Goal: Information Seeking & Learning: Check status

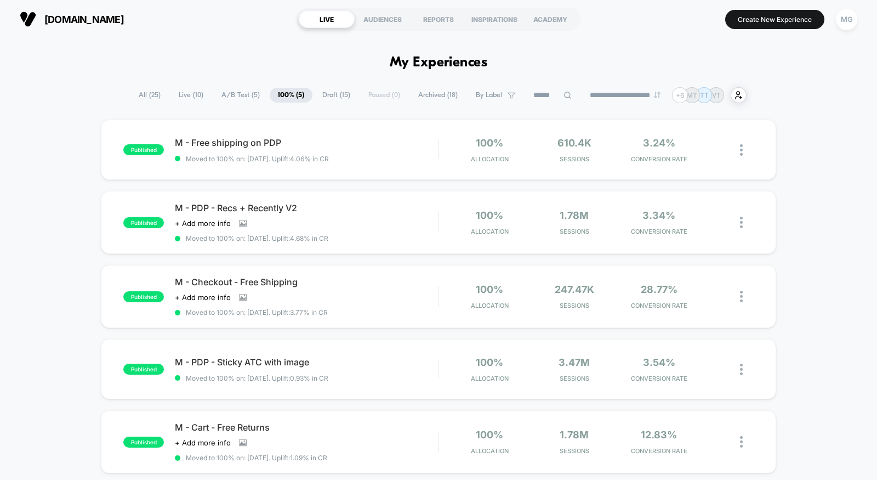
click at [239, 97] on span "A/B Test ( 5 )" at bounding box center [240, 95] width 55 height 15
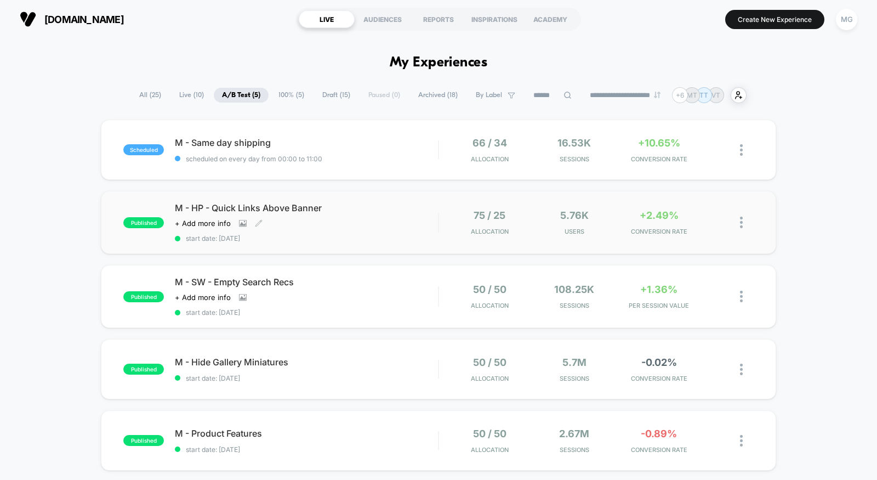
click at [354, 235] on span "start date: [DATE]" at bounding box center [306, 238] width 263 height 8
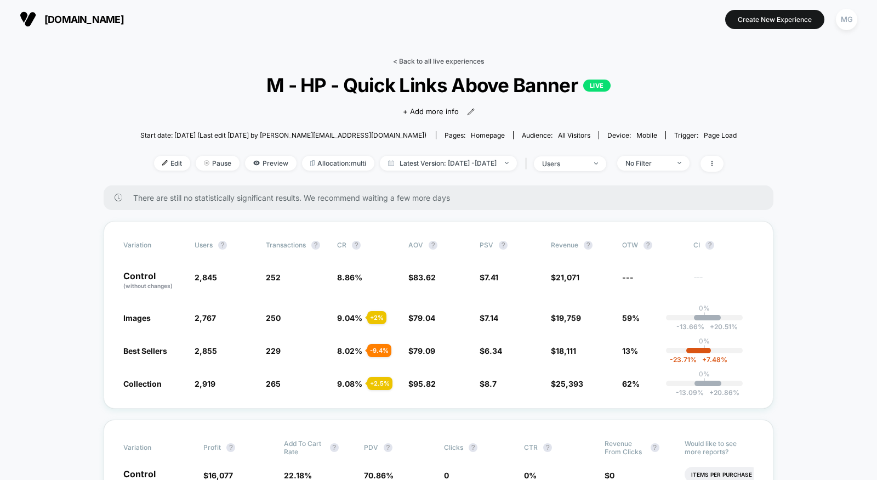
click at [452, 60] on link "< Back to all live experiences" at bounding box center [438, 61] width 91 height 8
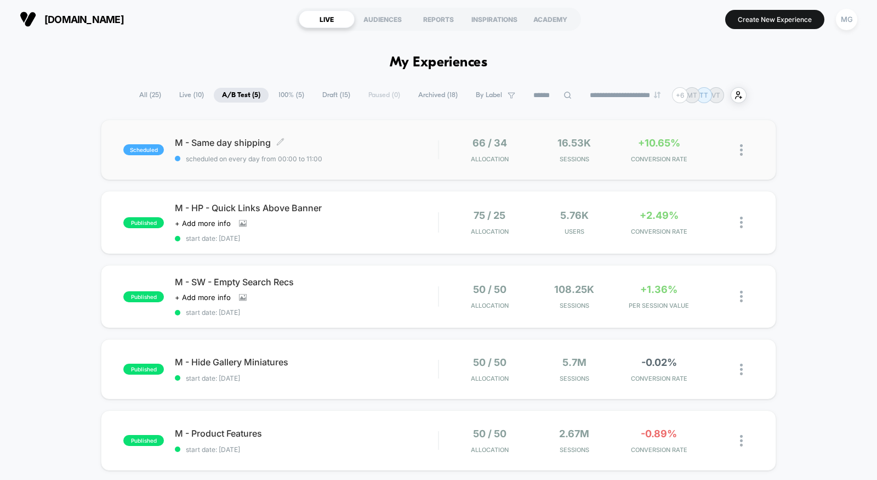
click at [402, 154] on div "M - Same day shipping Click to edit experience details Click to edit experience…" at bounding box center [306, 150] width 263 height 26
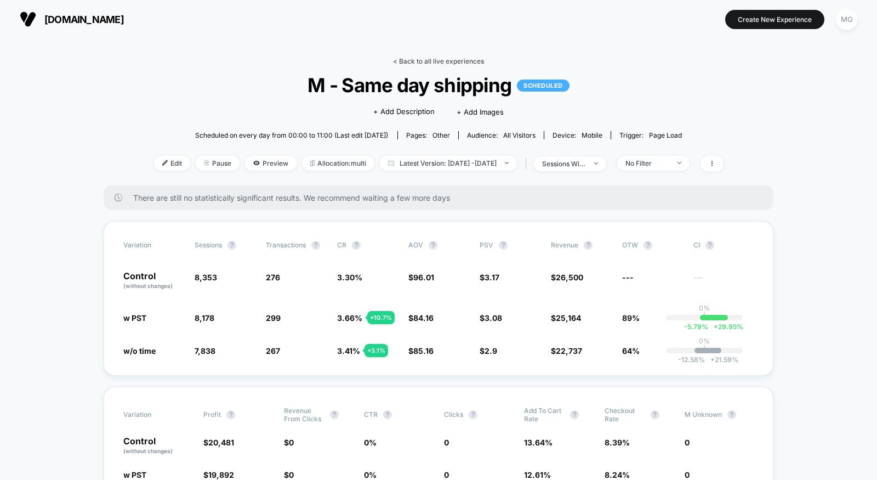
click at [418, 63] on link "< Back to all live experiences" at bounding box center [438, 61] width 91 height 8
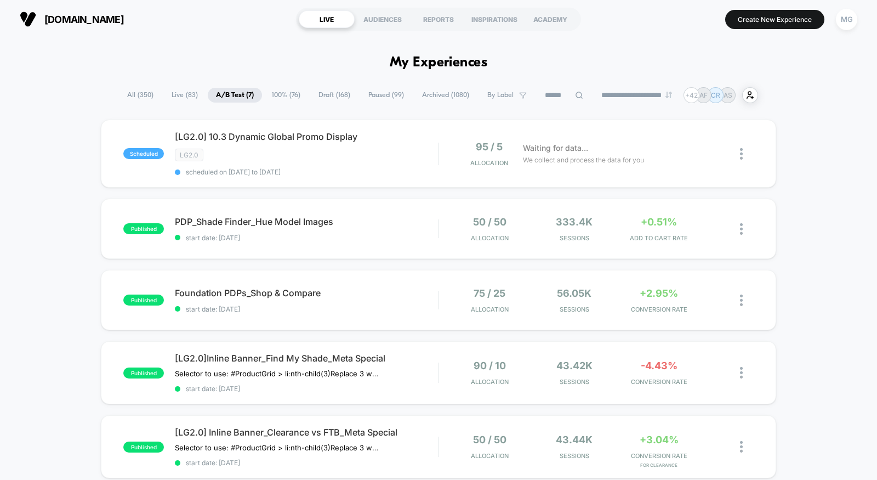
click at [98, 18] on span "[DOMAIN_NAME]" at bounding box center [84, 20] width 80 height 12
